Goal: Information Seeking & Learning: Check status

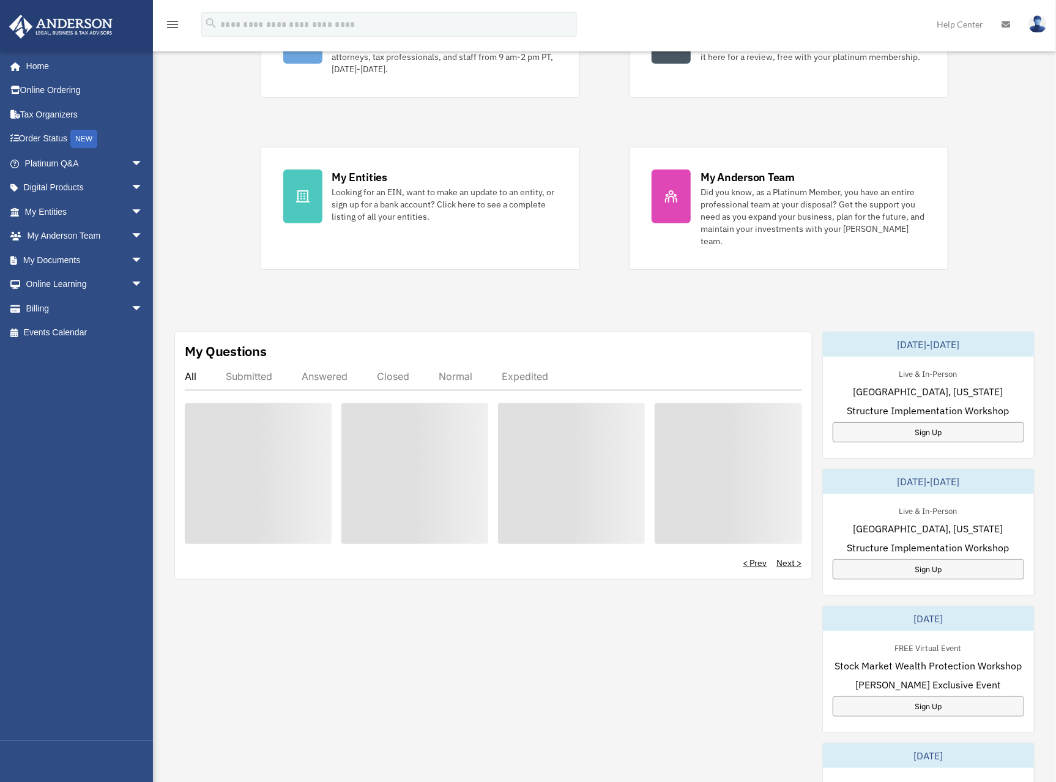
scroll to position [173, 0]
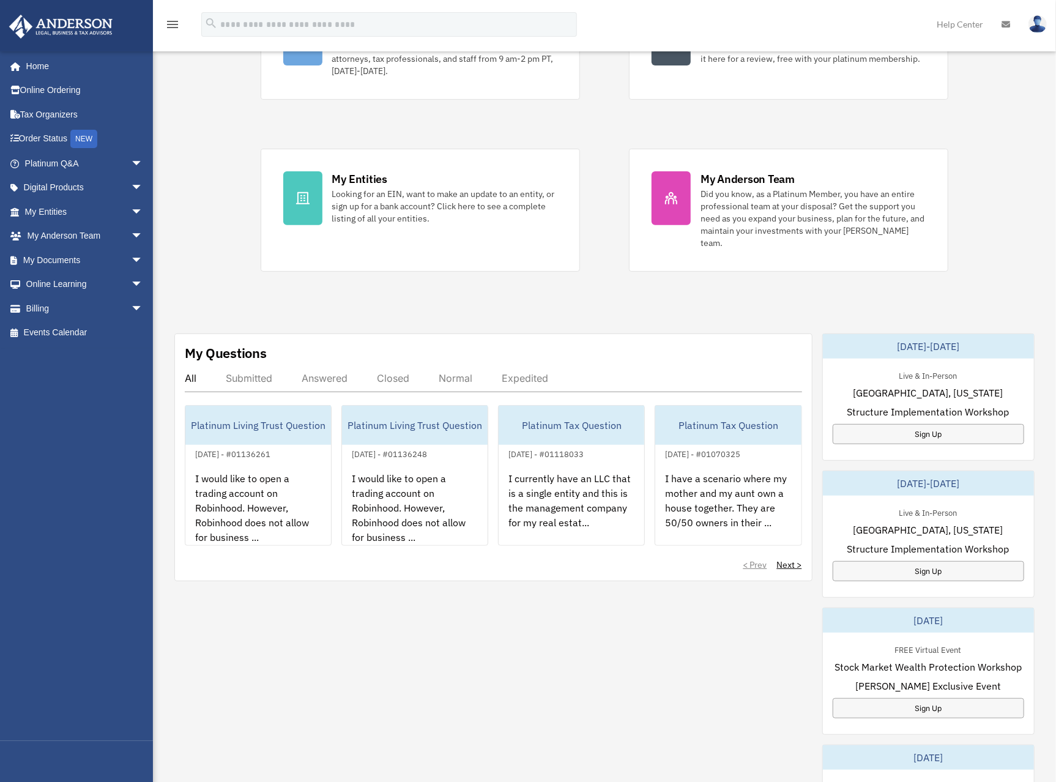
click at [321, 631] on div "My Questions All Submitted Answered Closed Normal Expedited Platinum Living Tru…" at bounding box center [604, 678] width 860 height 691
click at [192, 372] on div "All" at bounding box center [191, 378] width 12 height 12
click at [332, 372] on div "Answered" at bounding box center [325, 378] width 46 height 12
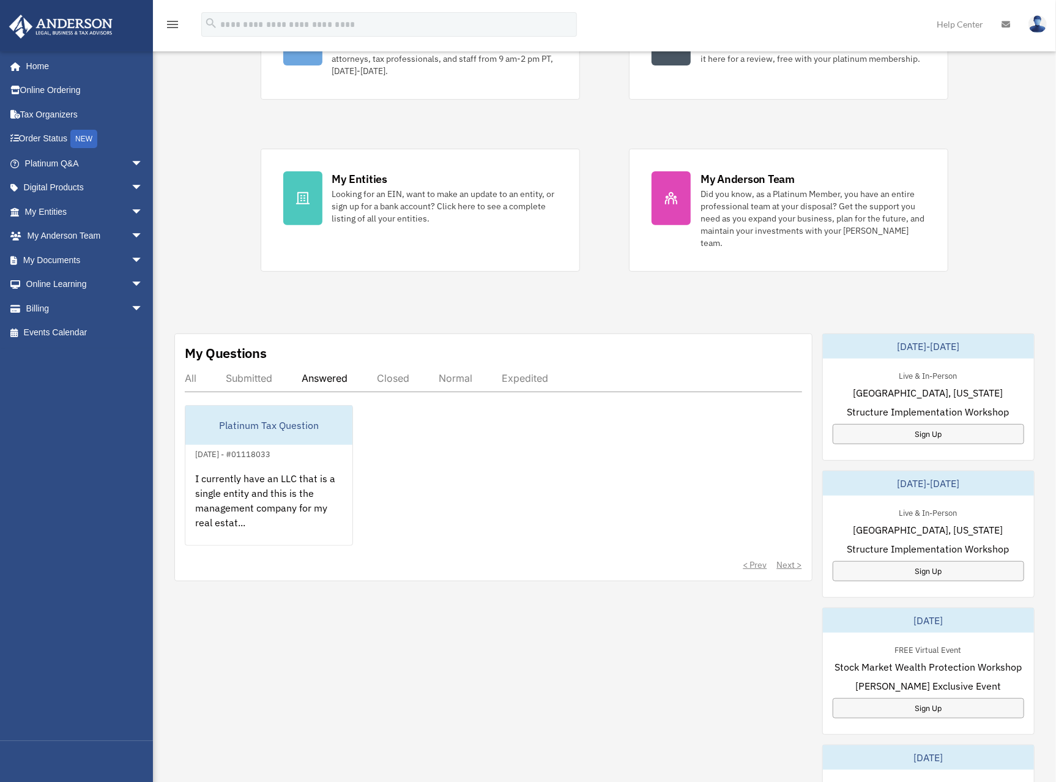
click at [250, 372] on div "Submitted" at bounding box center [249, 378] width 47 height 12
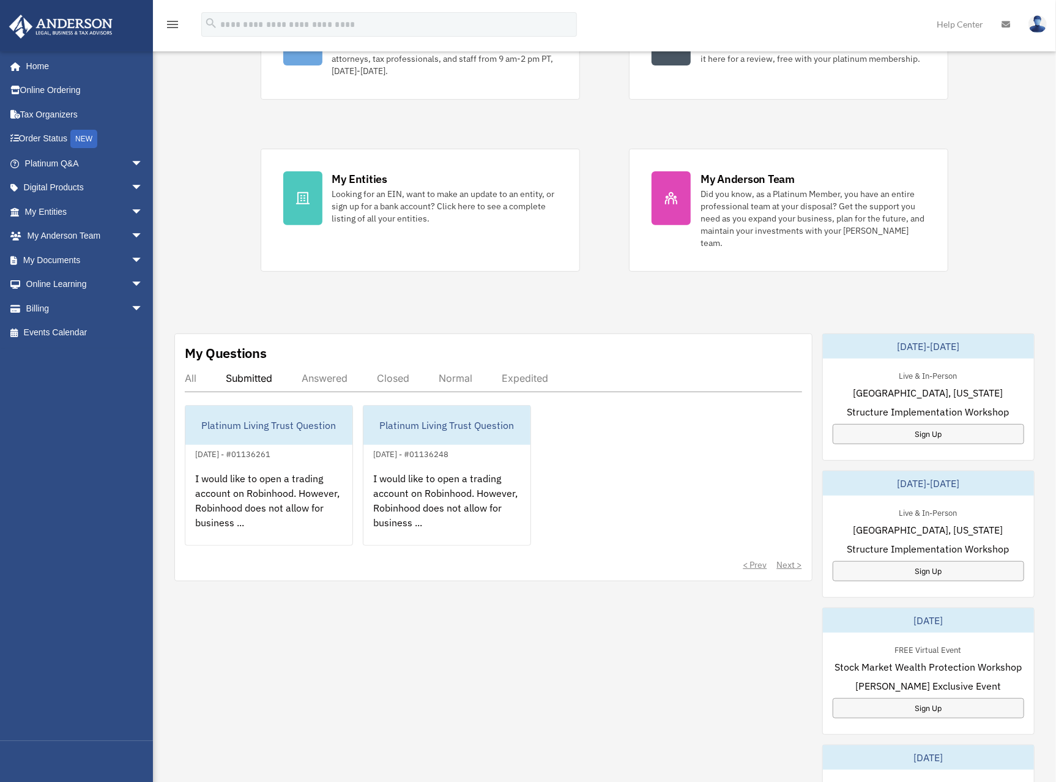
click at [192, 372] on div "All" at bounding box center [191, 378] width 12 height 12
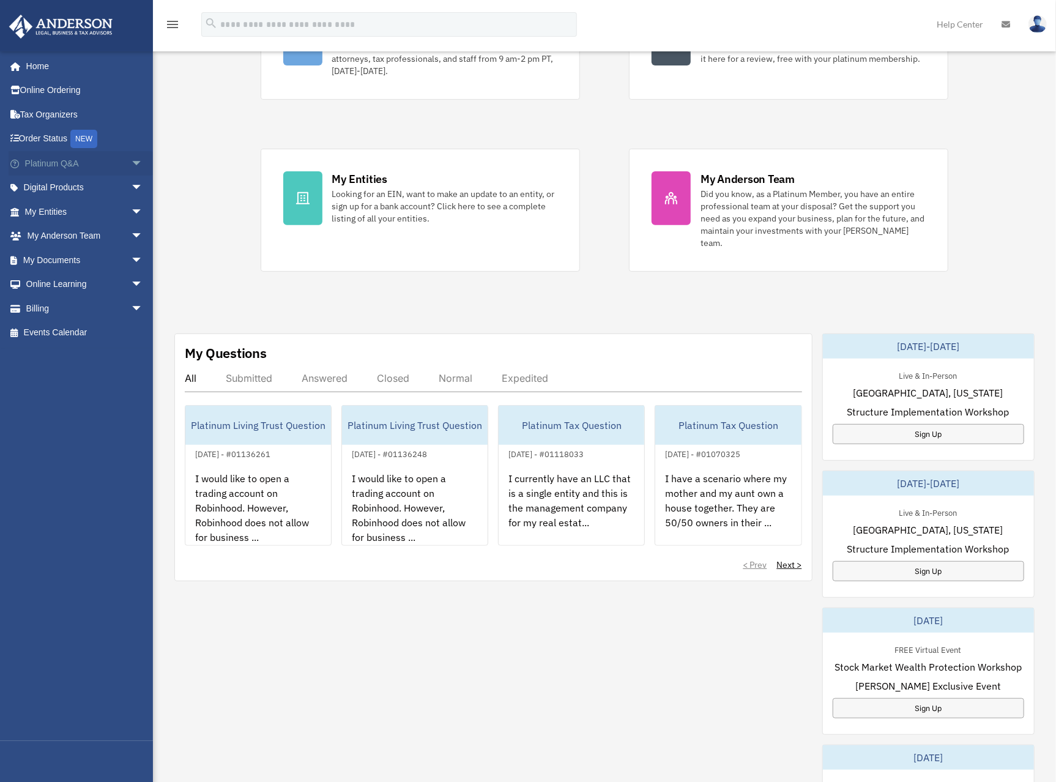
click at [42, 158] on link "Platinum Q&A arrow_drop_down" at bounding box center [85, 163] width 153 height 24
click at [131, 160] on span "arrow_drop_down" at bounding box center [143, 163] width 24 height 25
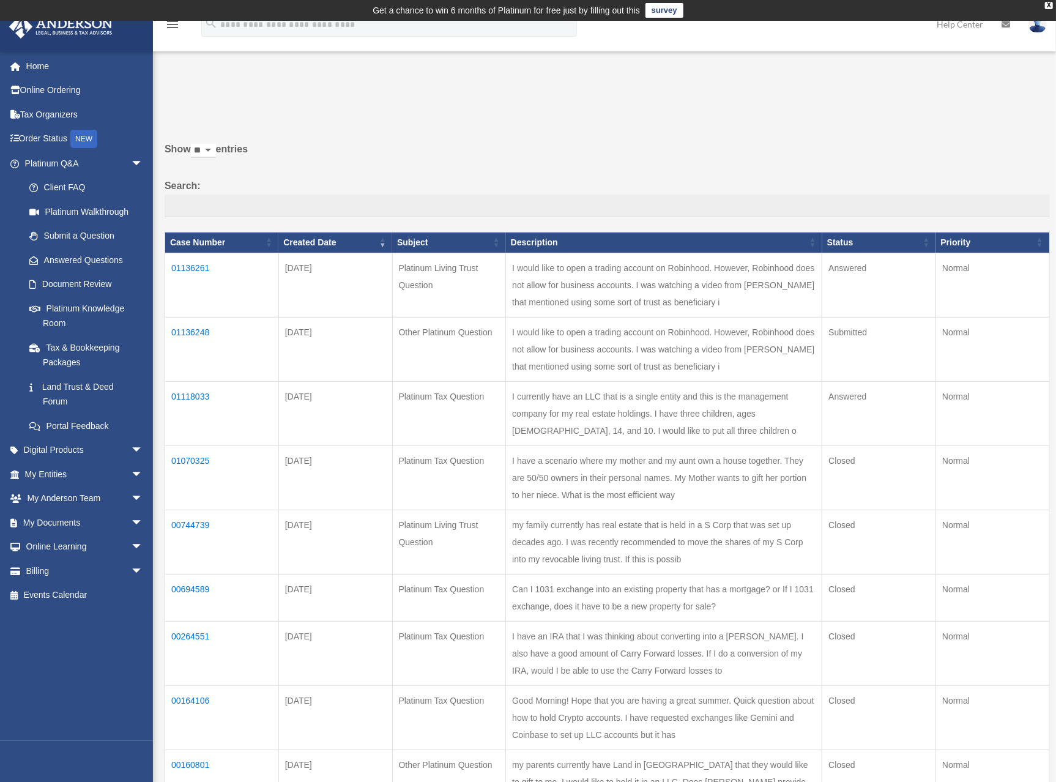
click at [191, 270] on td "01136261" at bounding box center [222, 285] width 114 height 64
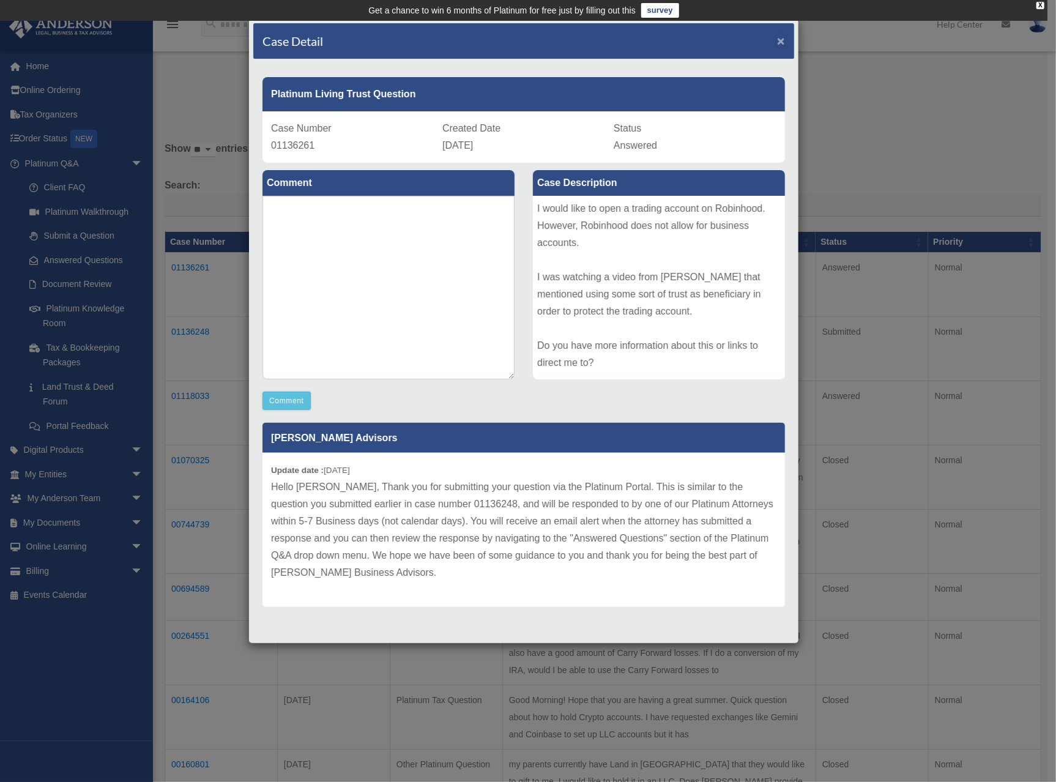
click at [778, 42] on span "×" at bounding box center [781, 41] width 8 height 14
